Goal: Entertainment & Leisure: Consume media (video, audio)

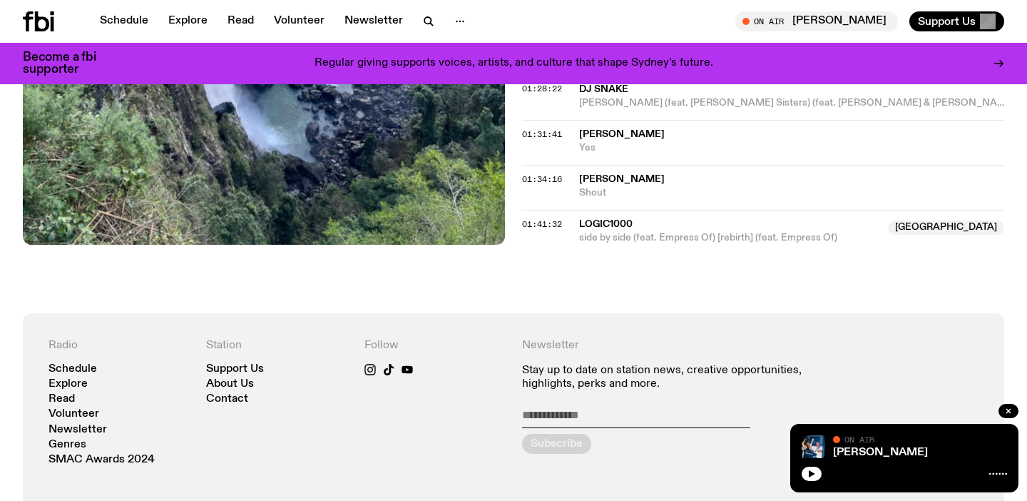
scroll to position [1448, 0]
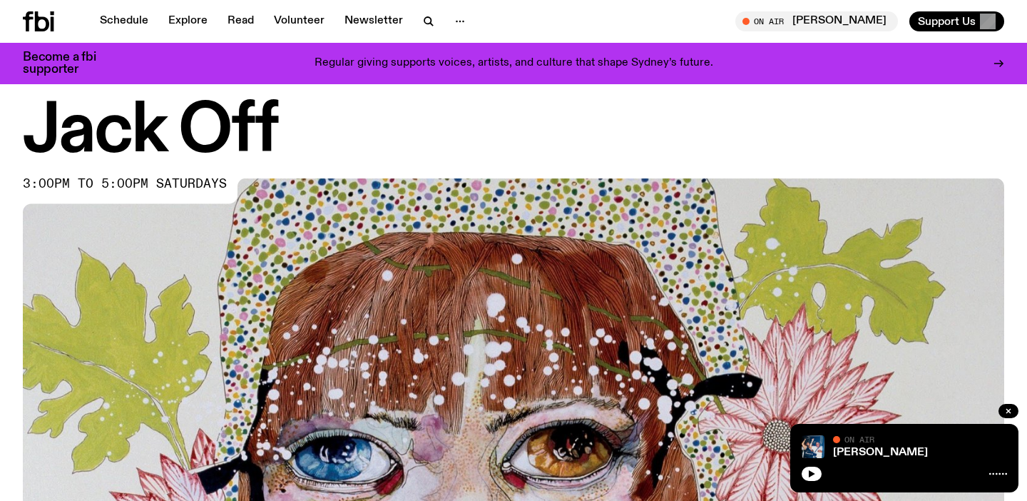
scroll to position [36, 0]
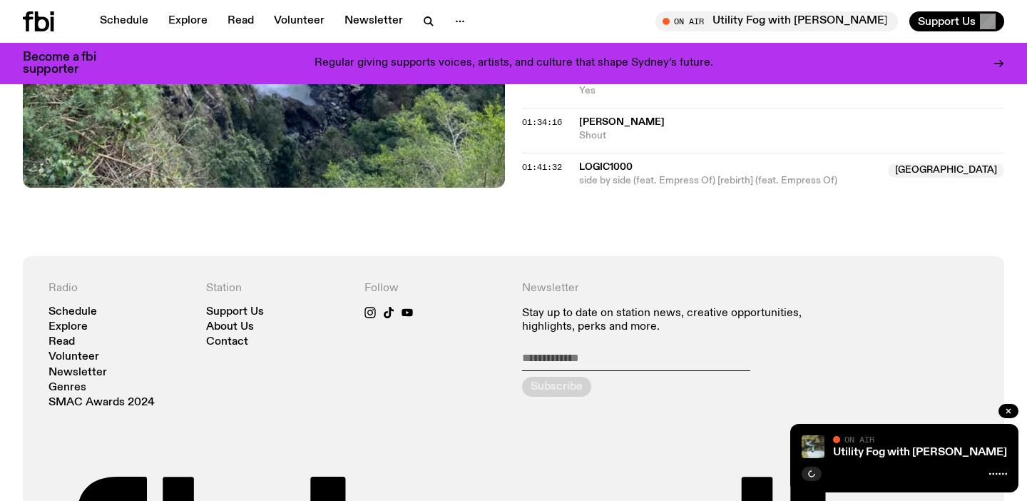
scroll to position [1506, 0]
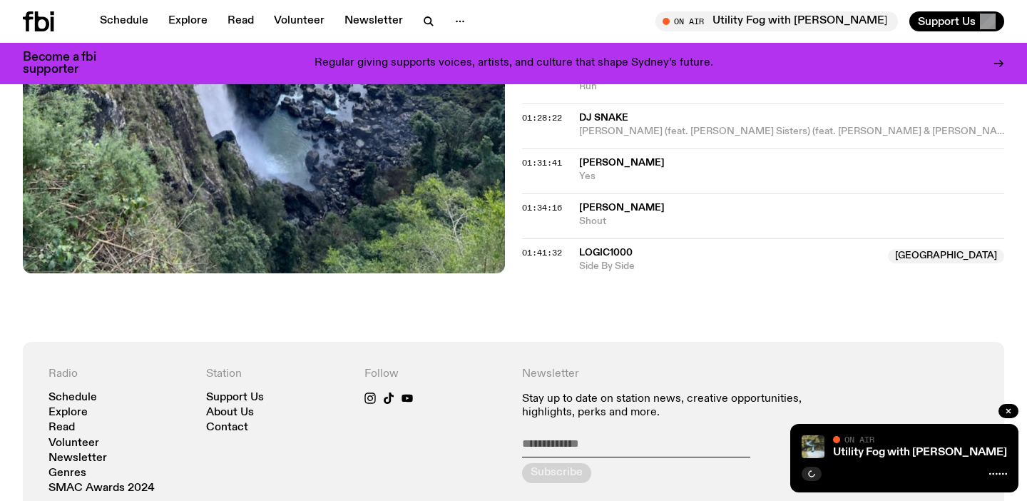
scroll to position [1386, 0]
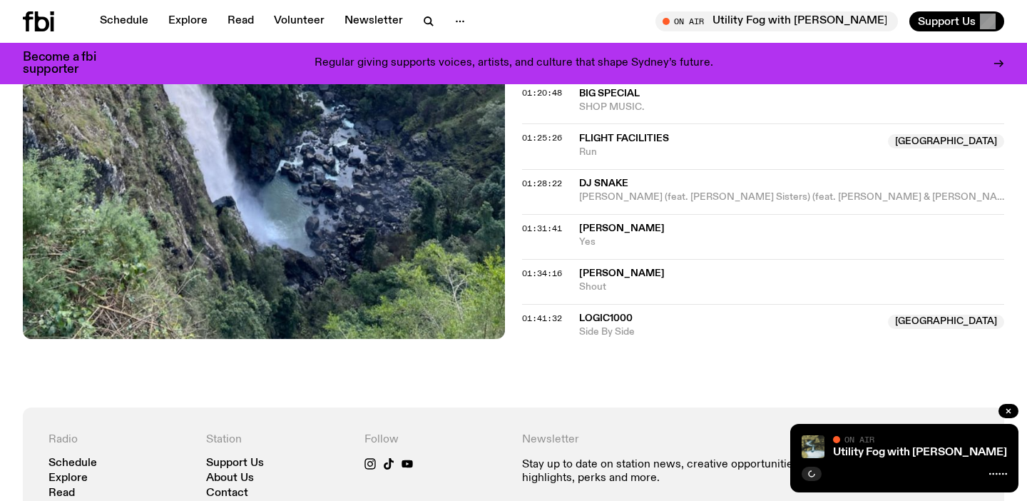
scroll to position [1476, 0]
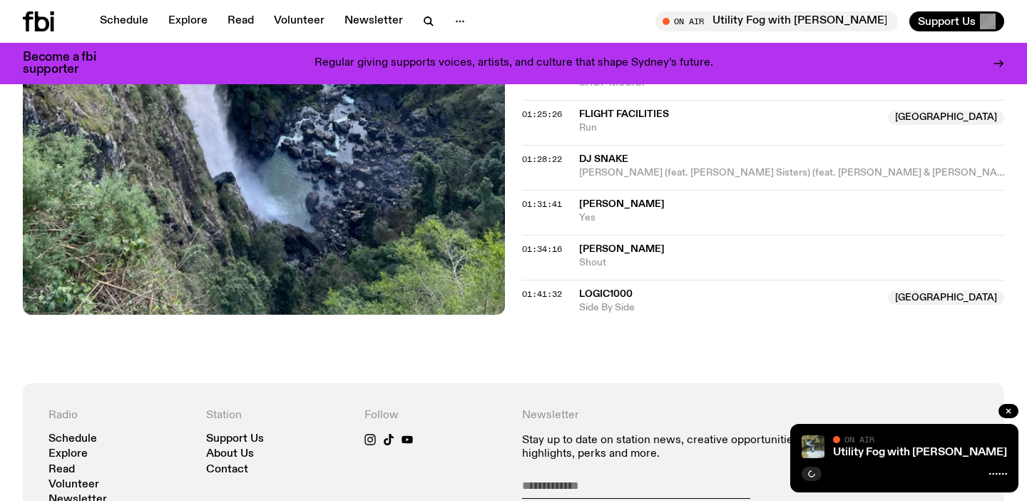
scroll to position [1607, 0]
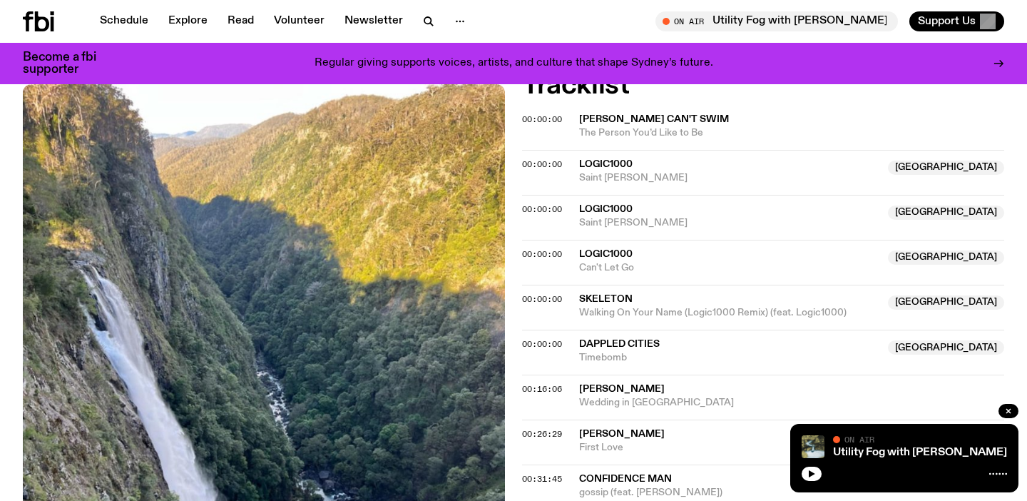
scroll to position [563, 0]
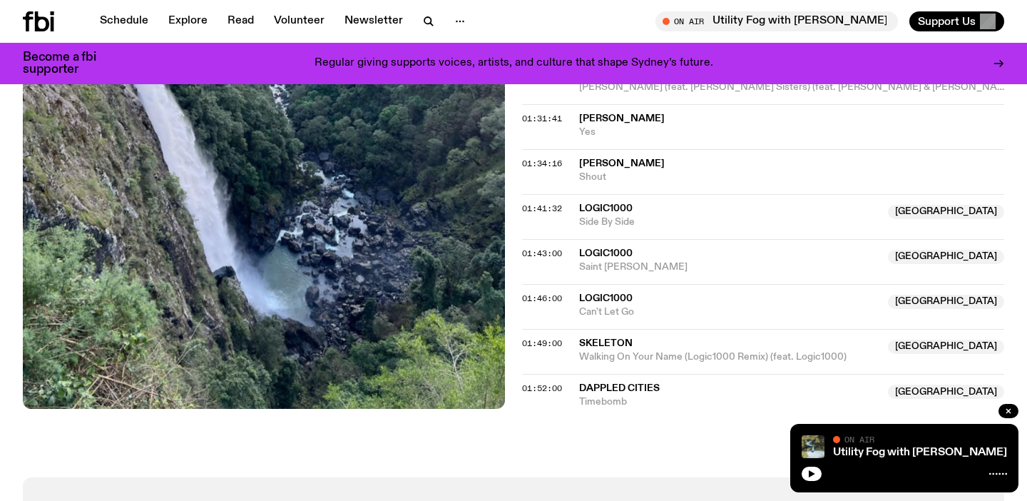
scroll to position [1233, 0]
